Goal: Task Accomplishment & Management: Use online tool/utility

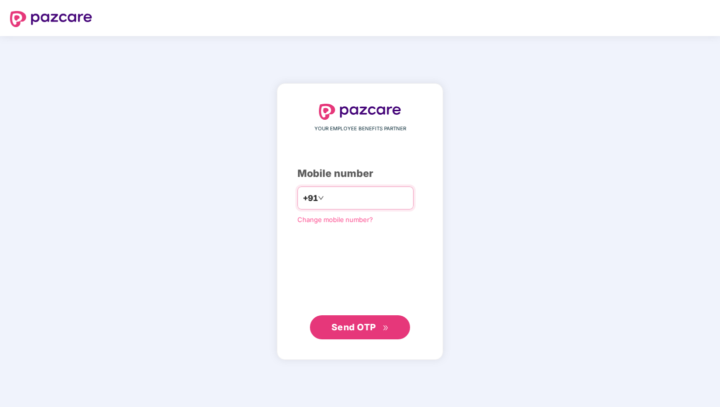
type input "**********"
click at [391, 323] on button "Send OTP" at bounding box center [360, 327] width 100 height 24
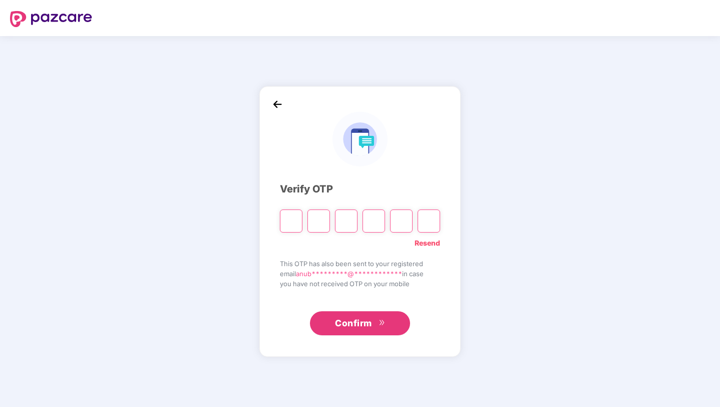
type input "*"
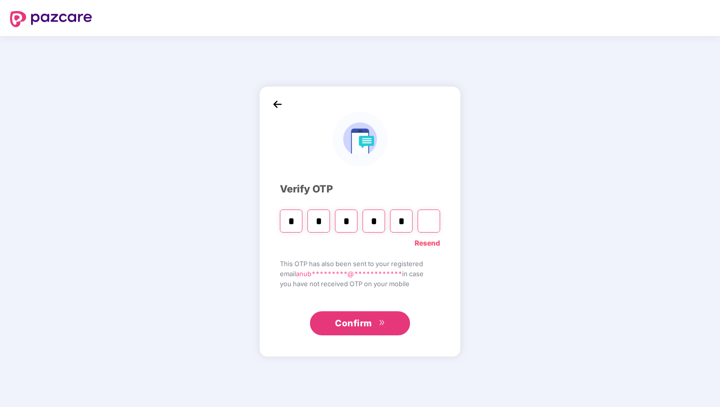
type input "*"
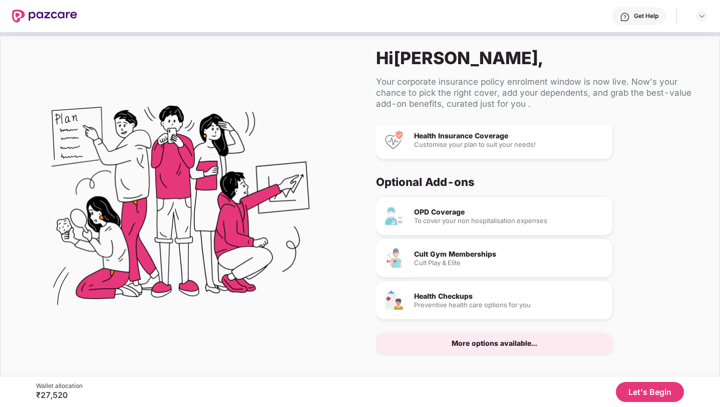
scroll to position [9, 0]
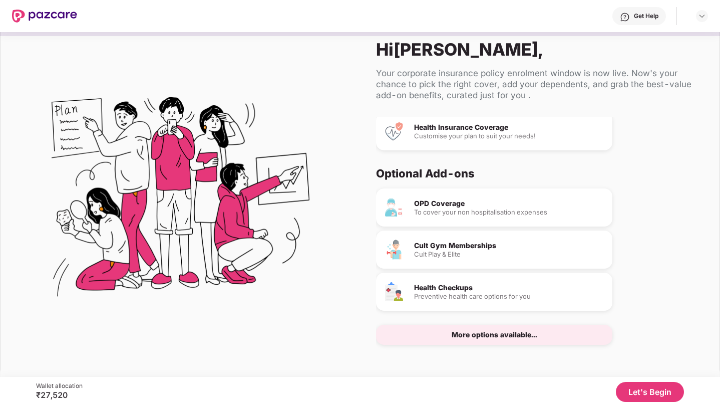
click at [642, 394] on button "Let's Begin" at bounding box center [650, 392] width 68 height 20
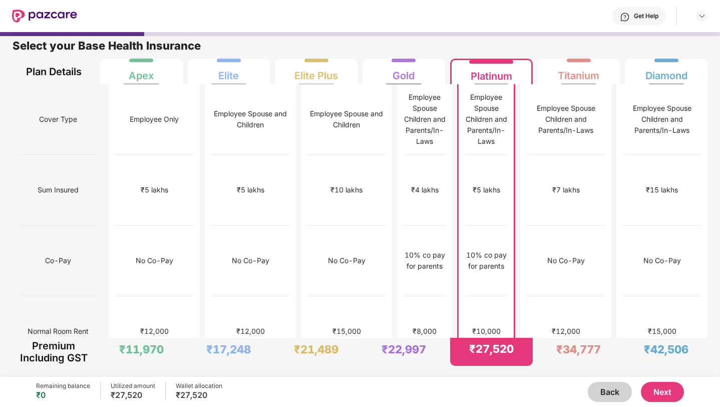
scroll to position [5, 0]
click at [644, 391] on button "Next" at bounding box center [662, 392] width 43 height 20
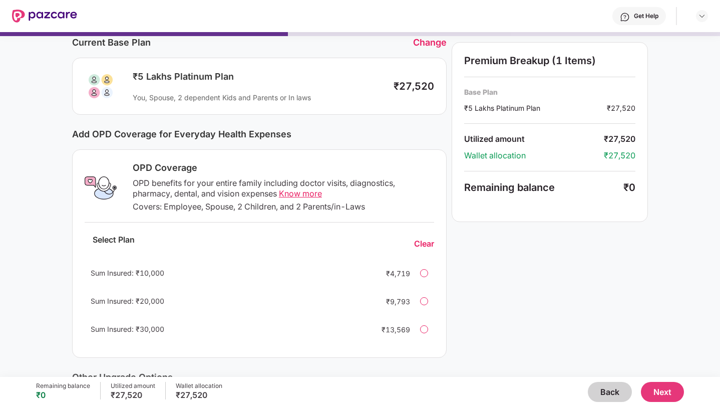
scroll to position [45, 0]
click at [660, 382] on button "Next" at bounding box center [662, 392] width 43 height 20
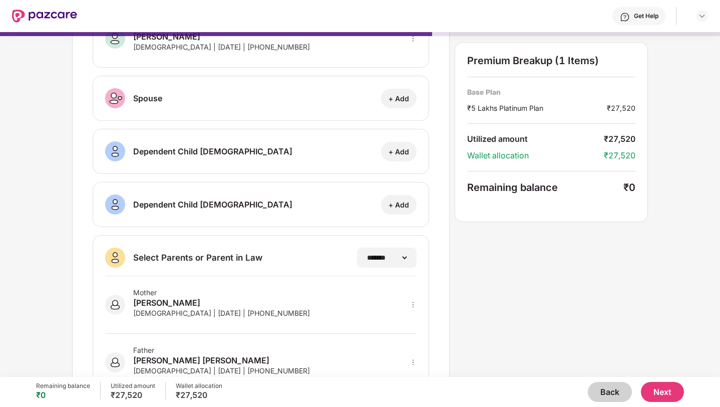
scroll to position [114, 0]
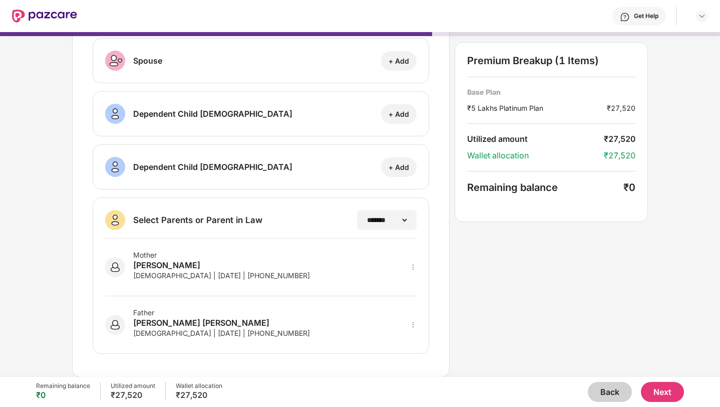
click at [657, 396] on button "Next" at bounding box center [662, 392] width 43 height 20
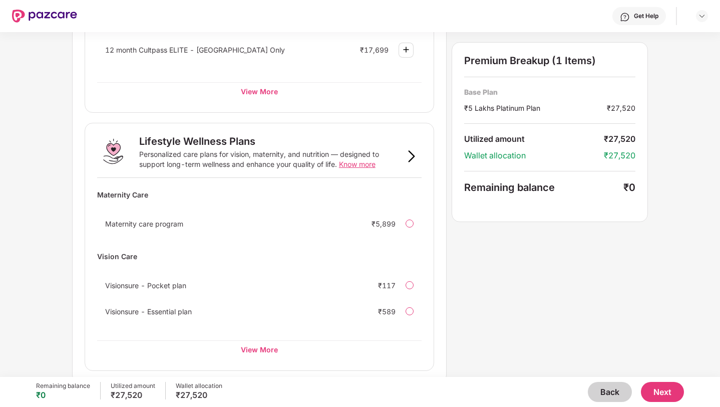
scroll to position [580, 0]
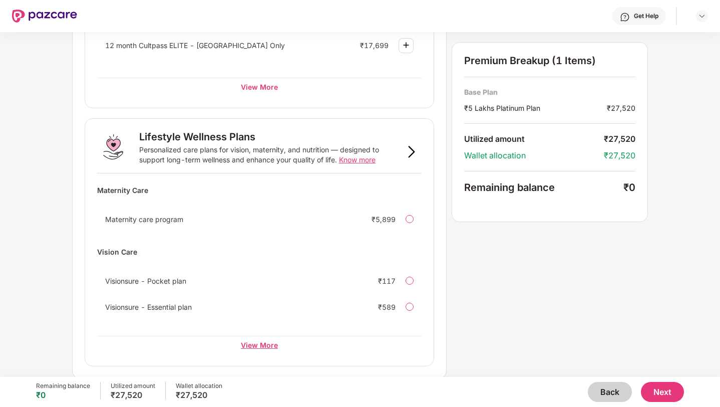
click at [251, 344] on div "View More" at bounding box center [259, 345] width 325 height 18
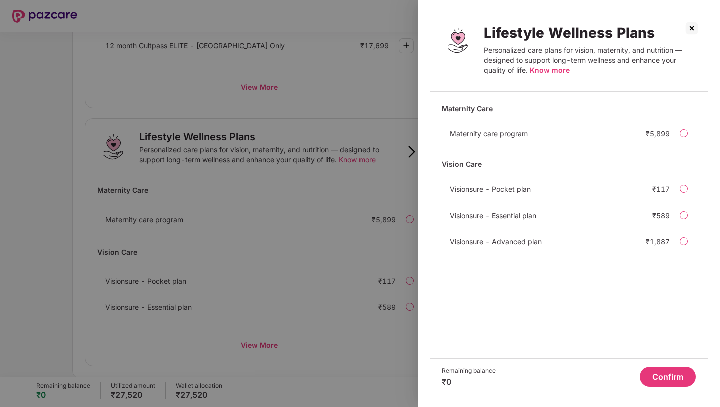
click at [689, 30] on img at bounding box center [692, 28] width 16 height 16
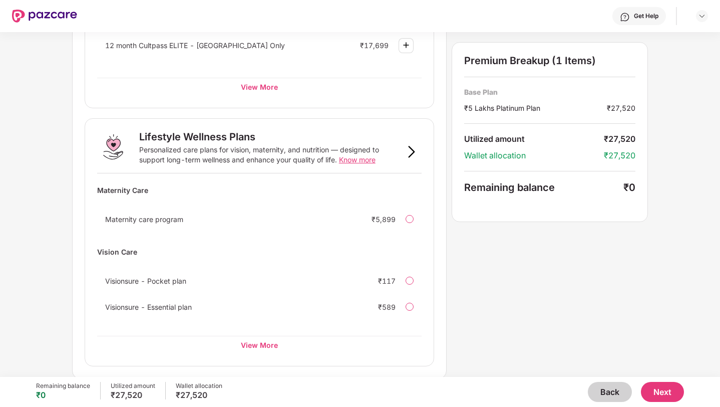
click at [661, 389] on button "Next" at bounding box center [662, 392] width 43 height 20
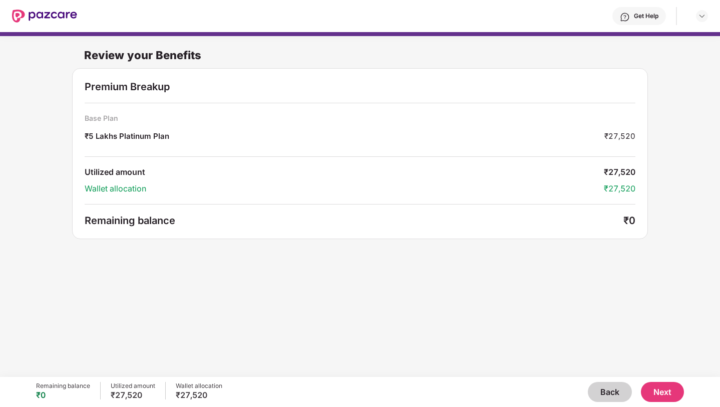
click at [660, 388] on button "Next" at bounding box center [662, 392] width 43 height 20
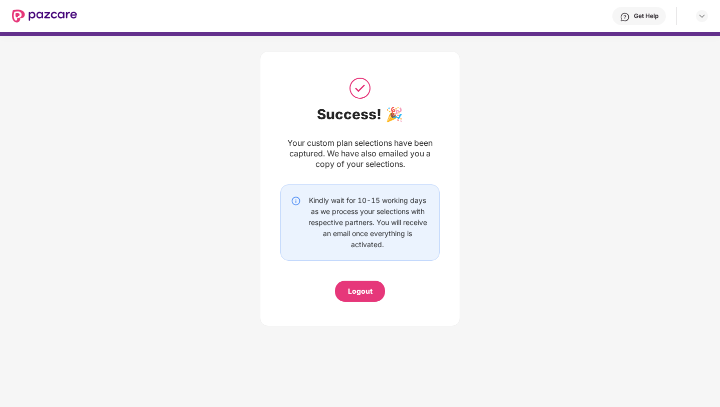
click at [374, 290] on div "Logout" at bounding box center [360, 290] width 50 height 21
